Goal: Leave review/rating: Leave review/rating

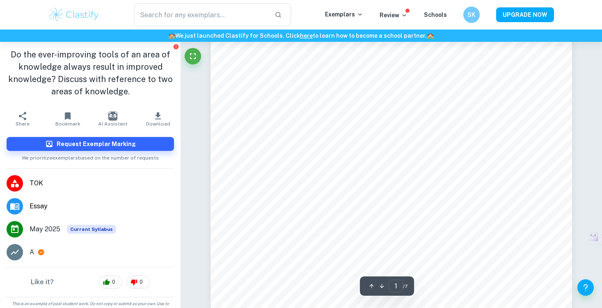
scroll to position [193, 0]
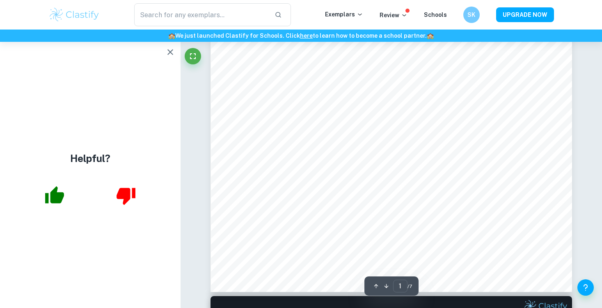
scroll to position [228, 0]
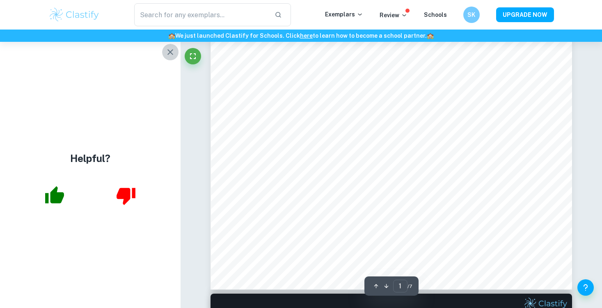
click at [169, 51] on icon "button" at bounding box center [170, 52] width 10 height 10
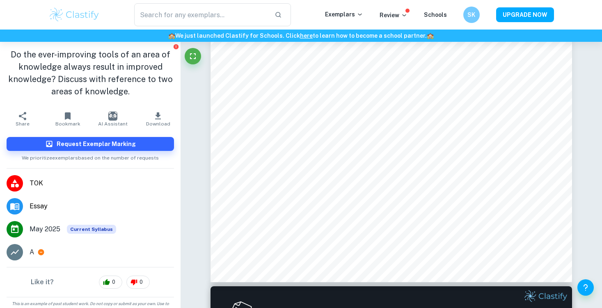
scroll to position [236, 0]
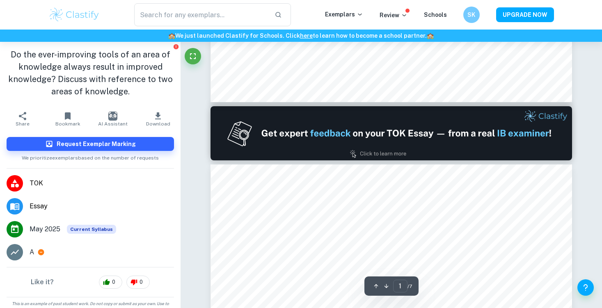
type input "2"
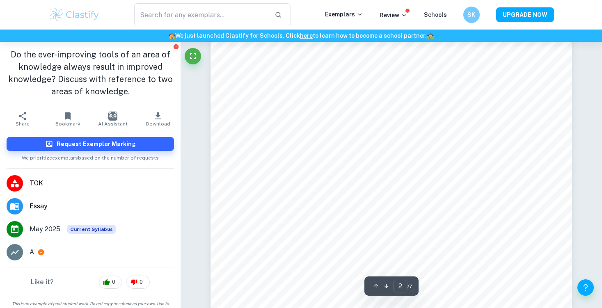
scroll to position [711, 0]
